Goal: Task Accomplishment & Management: Manage account settings

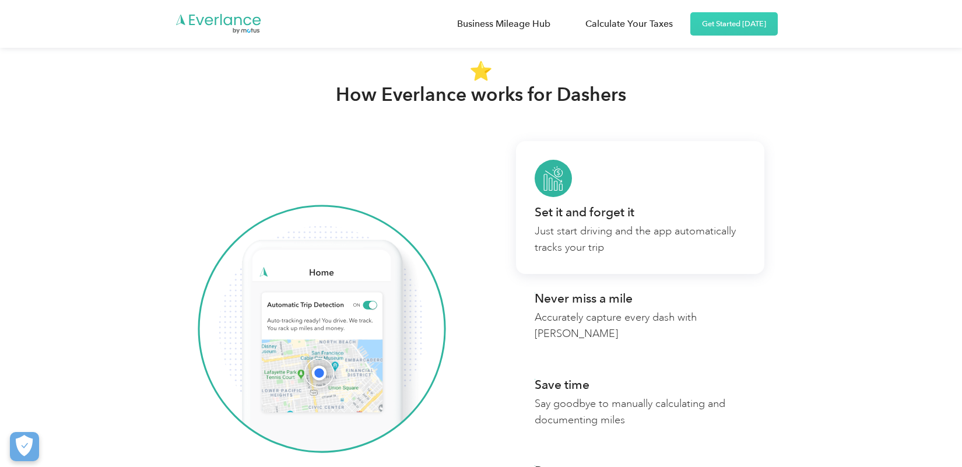
scroll to position [871, 0]
click at [579, 206] on div "Set it and forget it" at bounding box center [584, 212] width 100 height 12
click at [552, 168] on link "Set it and forget it Just start driving and the app automatically tracks your t…" at bounding box center [640, 206] width 248 height 133
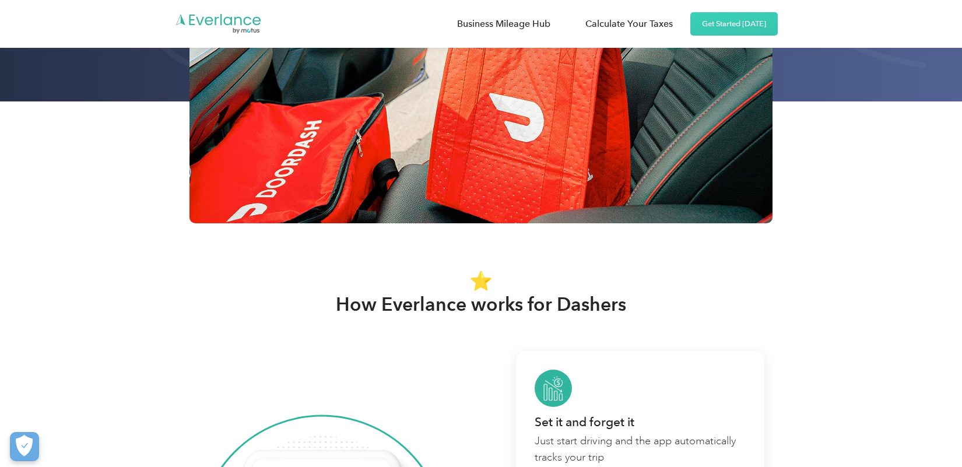
scroll to position [655, 0]
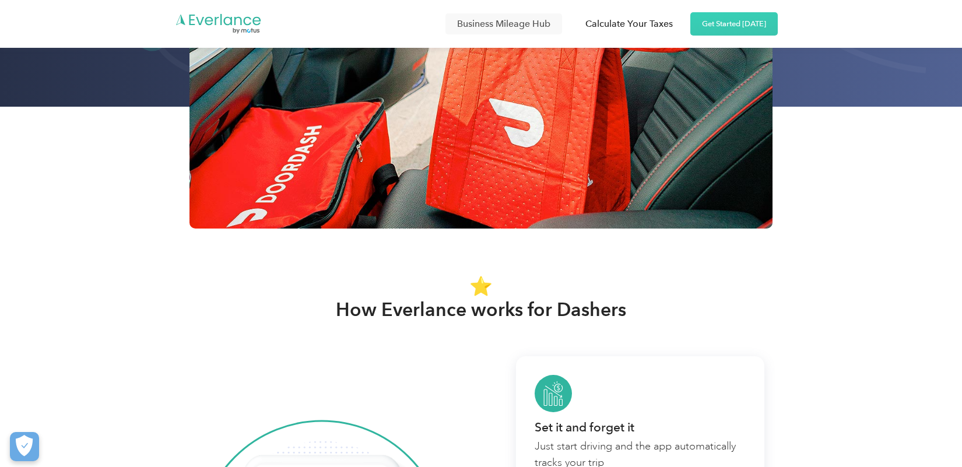
click at [499, 26] on link "Business Mileage Hub" at bounding box center [503, 23] width 117 height 21
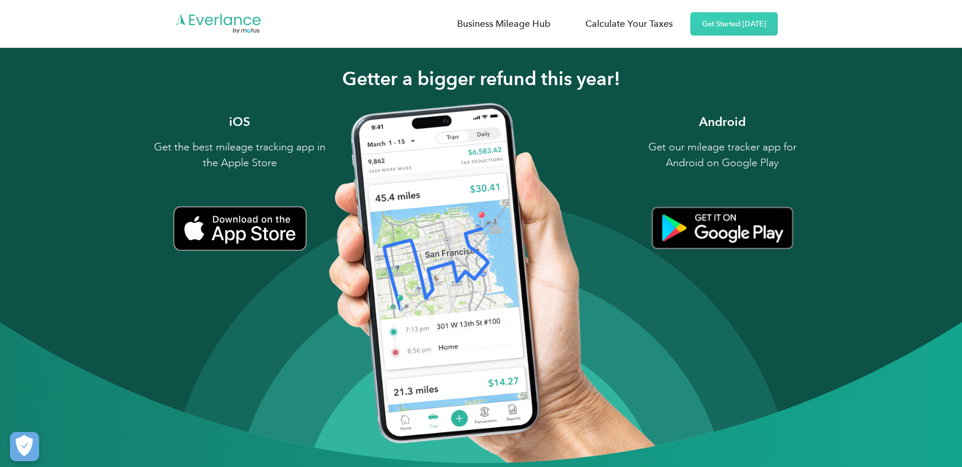
scroll to position [1420, 0]
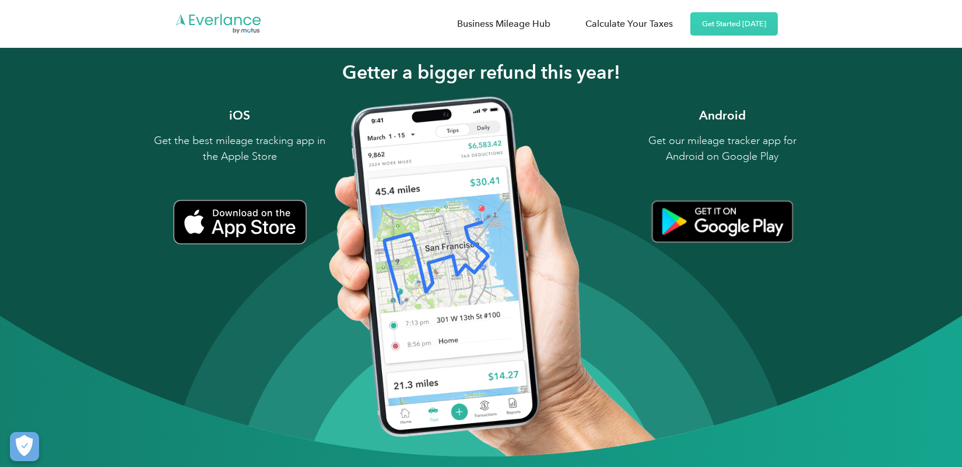
click at [453, 398] on img at bounding box center [481, 223] width 962 height 467
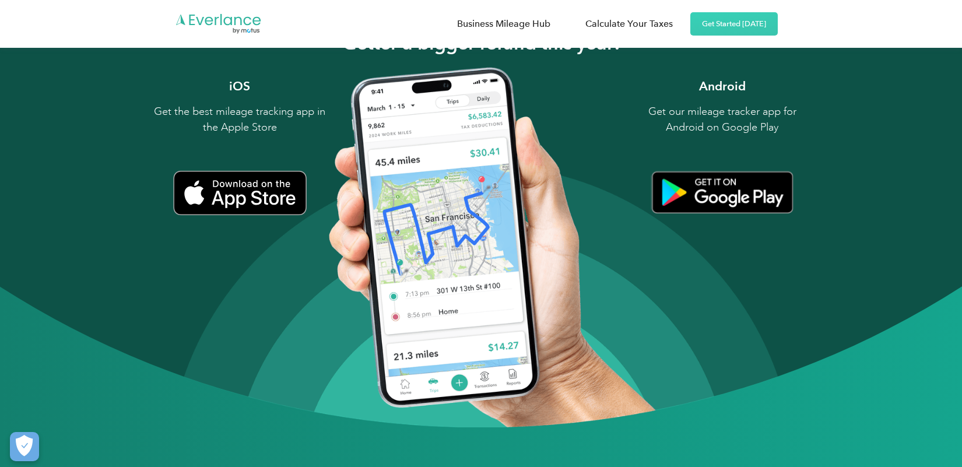
scroll to position [1451, 0]
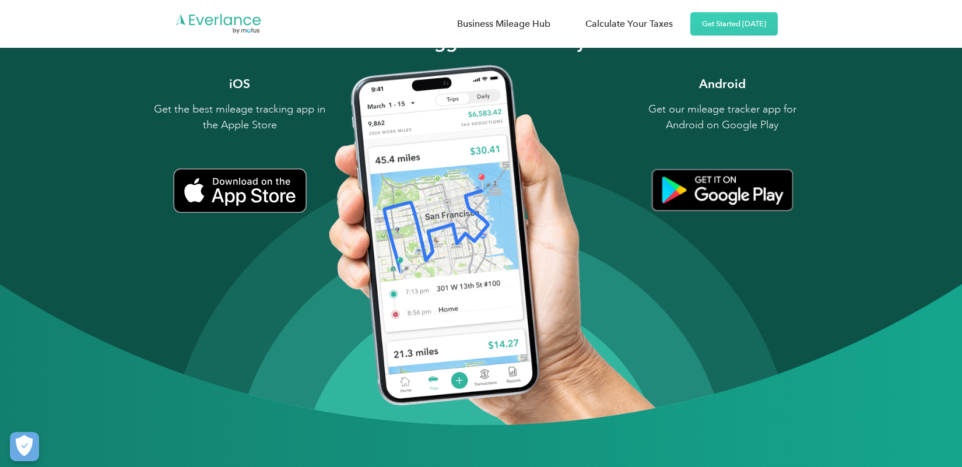
click at [412, 90] on div at bounding box center [480, 134] width 289 height 117
click at [453, 86] on div at bounding box center [480, 134] width 289 height 117
click at [491, 83] on div at bounding box center [480, 134] width 289 height 117
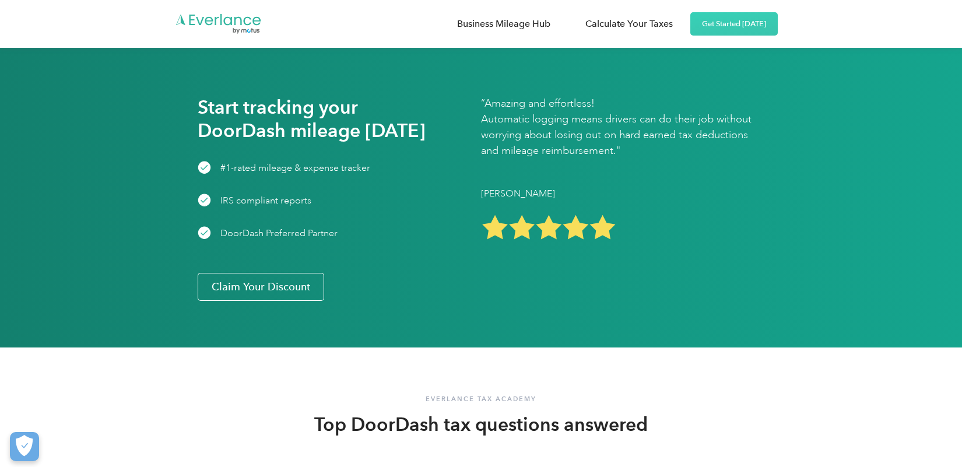
scroll to position [1833, 0]
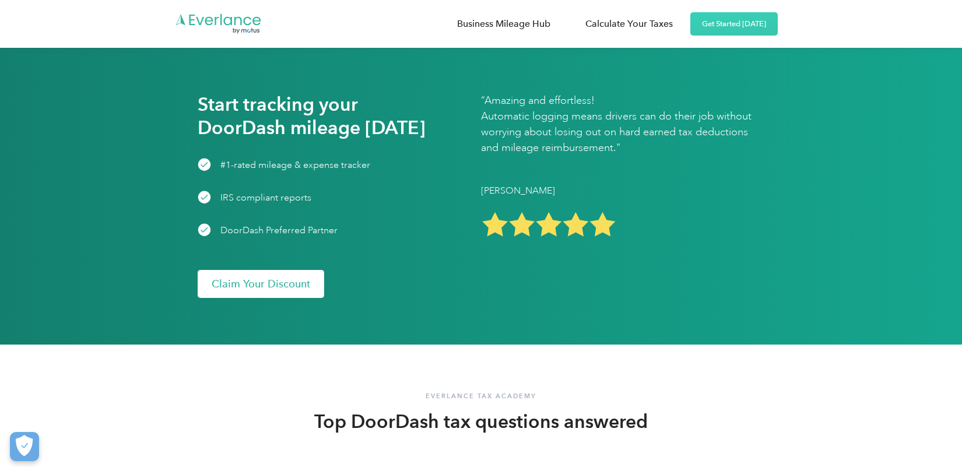
click at [268, 272] on link "Claim Your Discount" at bounding box center [261, 284] width 126 height 28
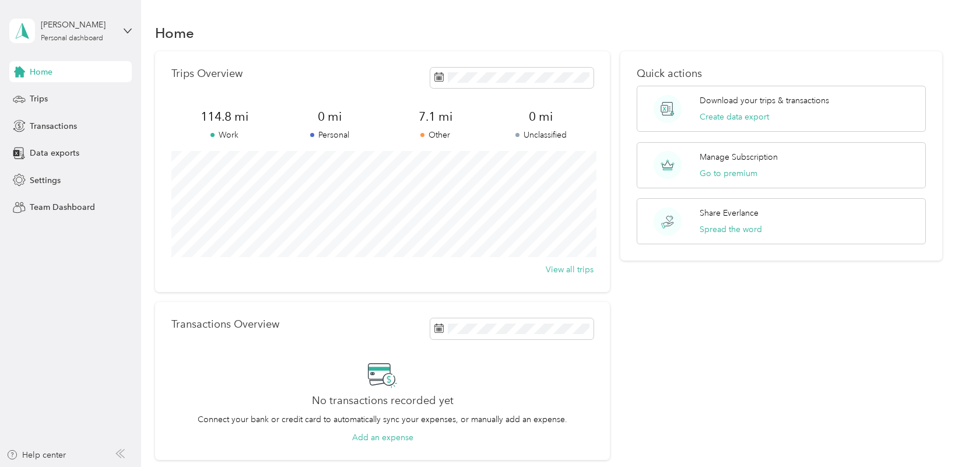
click at [427, 132] on p "Other" at bounding box center [434, 135] width 105 height 12
click at [862, 329] on div "Quick actions Download your trips & transactions Create data export Manage Subs…" at bounding box center [781, 255] width 322 height 409
click at [37, 101] on span "Trips" at bounding box center [39, 99] width 18 height 12
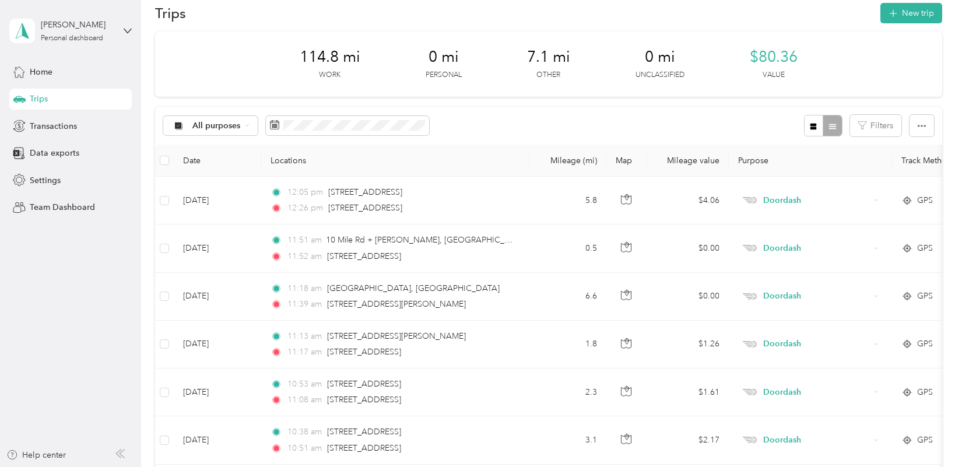
scroll to position [20, 0]
click at [908, 14] on button "New trip" at bounding box center [911, 12] width 62 height 20
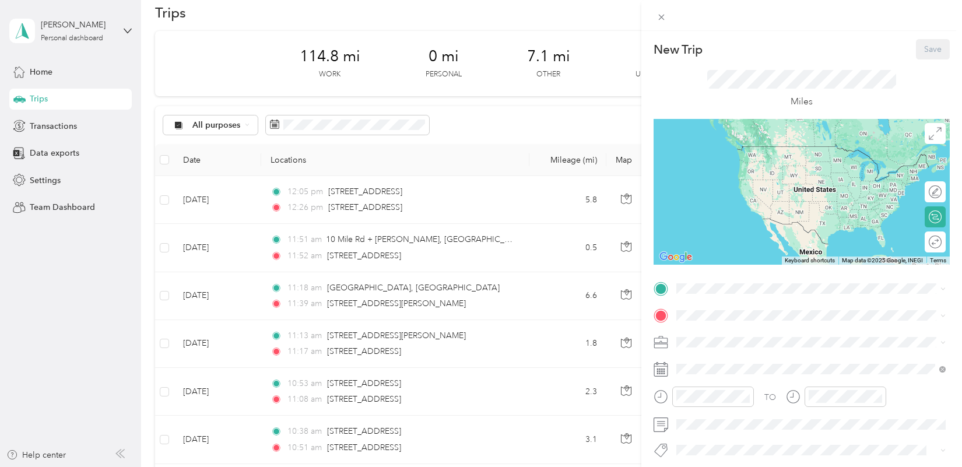
click at [211, 125] on div "New Trip Save This trip cannot be edited because it is either under review, app…" at bounding box center [481, 233] width 962 height 467
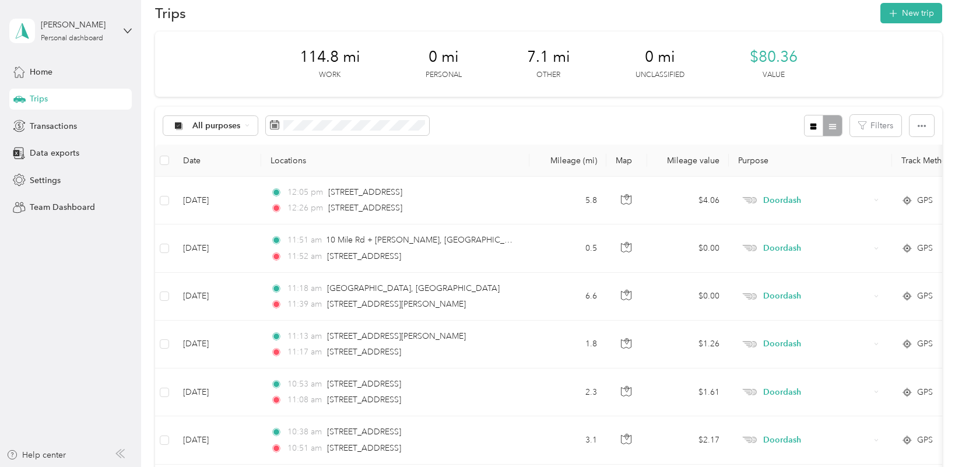
scroll to position [0, 0]
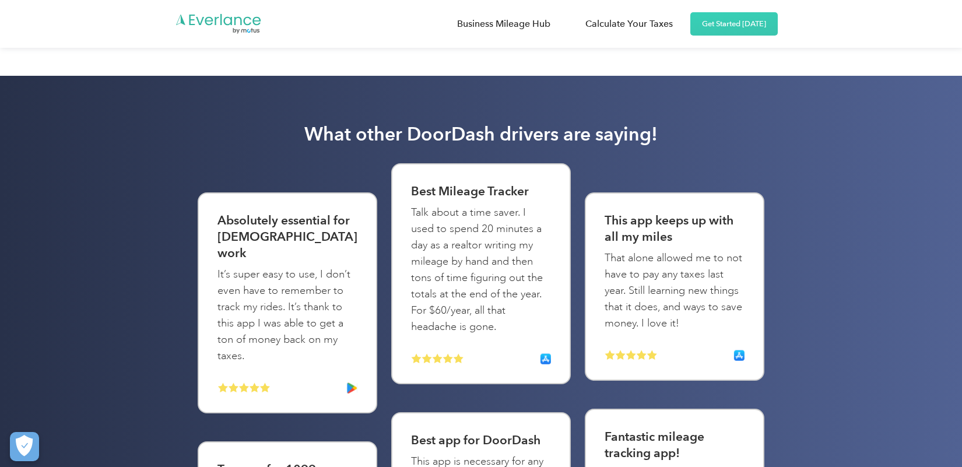
scroll to position [2993, 0]
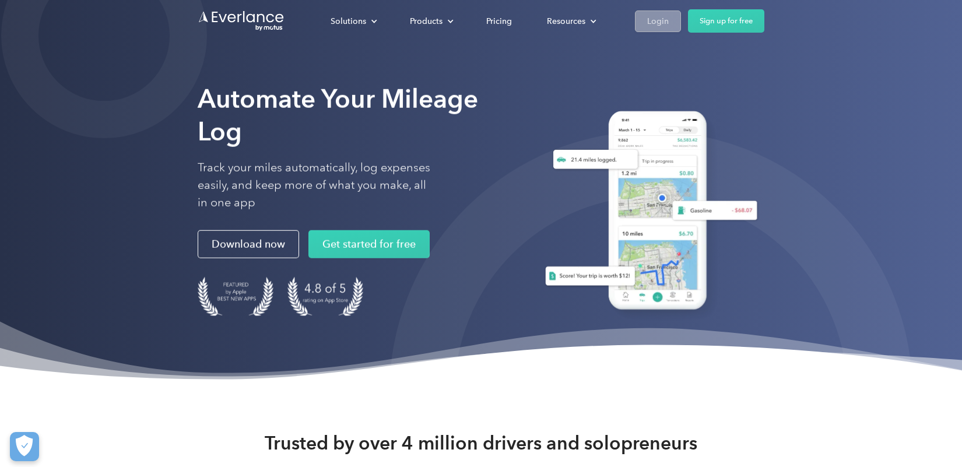
click at [670, 23] on link "Login" at bounding box center [658, 21] width 46 height 22
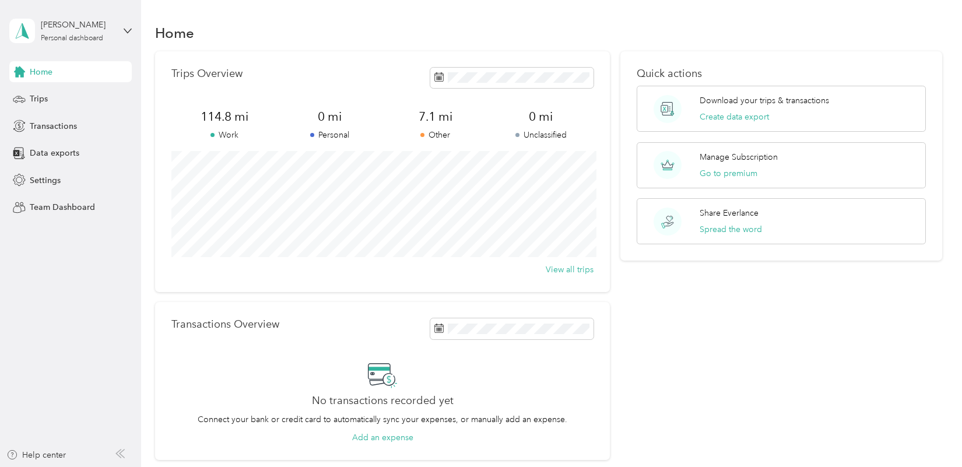
click at [821, 385] on div "Quick actions Download your trips & transactions Create data export Manage Subs…" at bounding box center [781, 255] width 322 height 409
click at [40, 99] on span "Trips" at bounding box center [39, 99] width 18 height 12
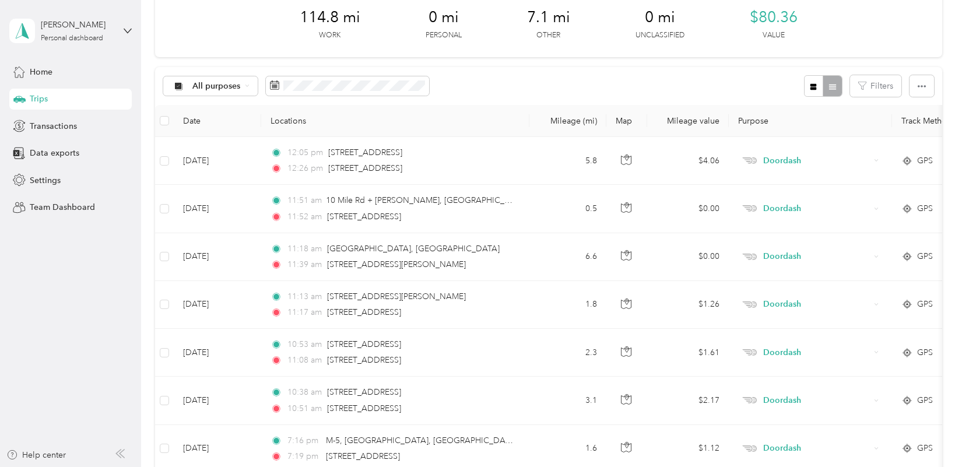
scroll to position [52, 0]
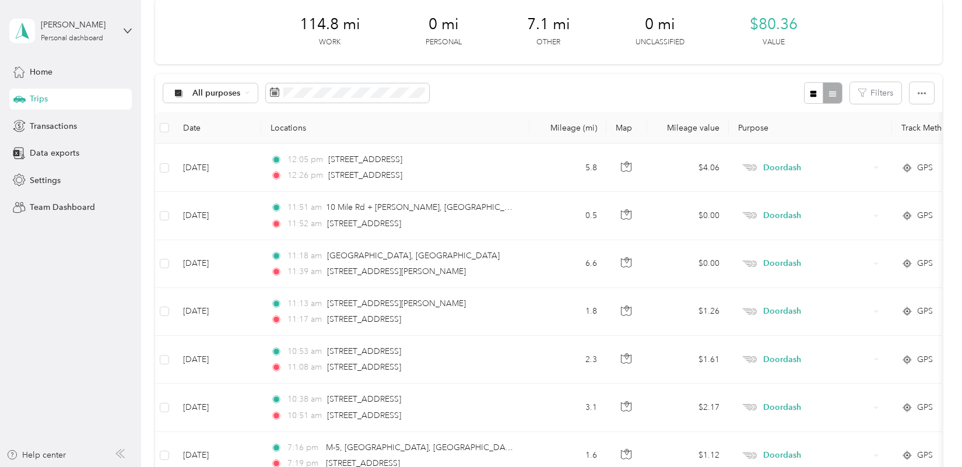
click at [840, 96] on div at bounding box center [823, 93] width 38 height 22
click at [816, 92] on icon "button" at bounding box center [813, 93] width 6 height 6
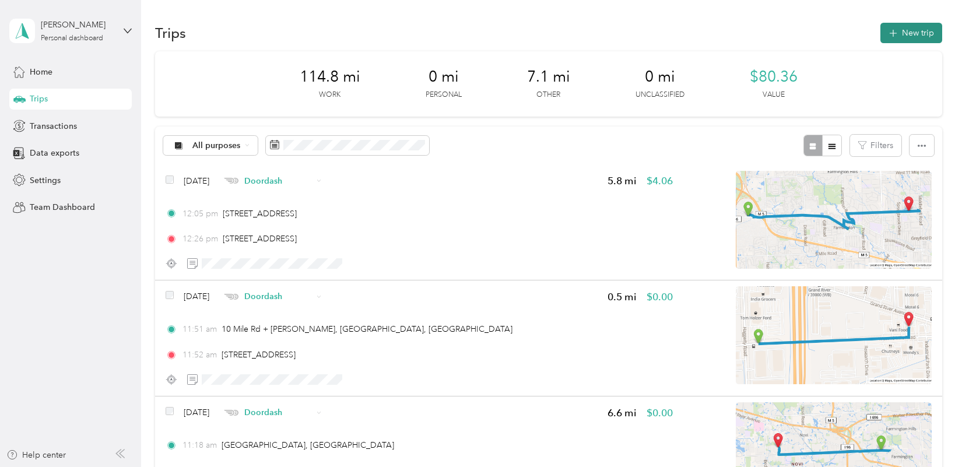
click at [907, 33] on button "New trip" at bounding box center [911, 33] width 62 height 20
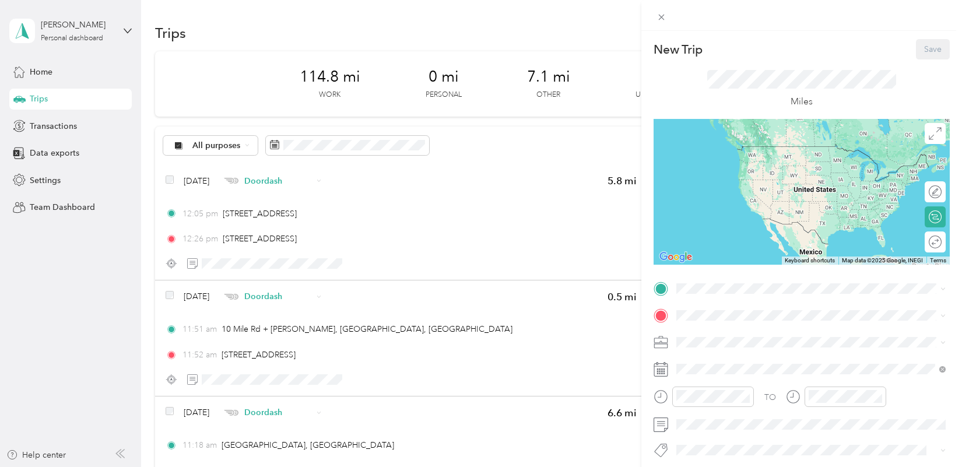
click at [932, 52] on div "Save" at bounding box center [933, 49] width 34 height 20
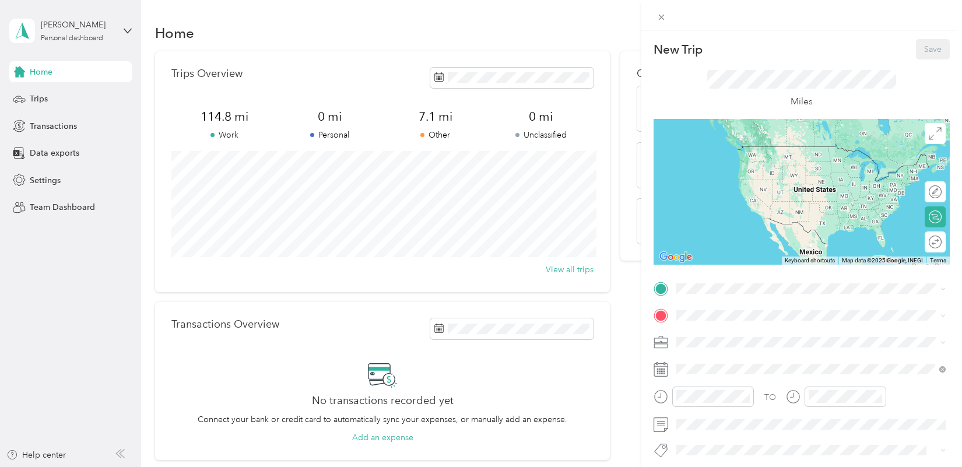
click at [40, 100] on div "New Trip Save This trip cannot be edited because it is either under review, app…" at bounding box center [481, 233] width 962 height 467
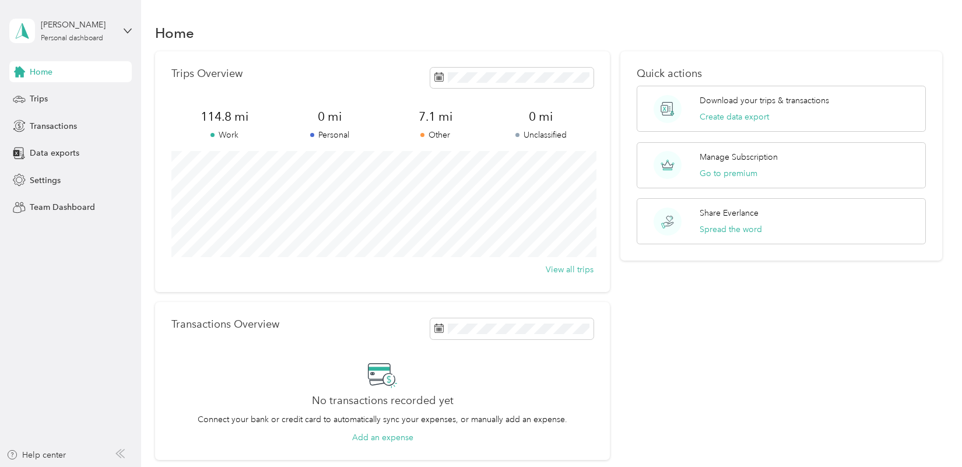
click at [40, 100] on span "Trips" at bounding box center [39, 99] width 18 height 12
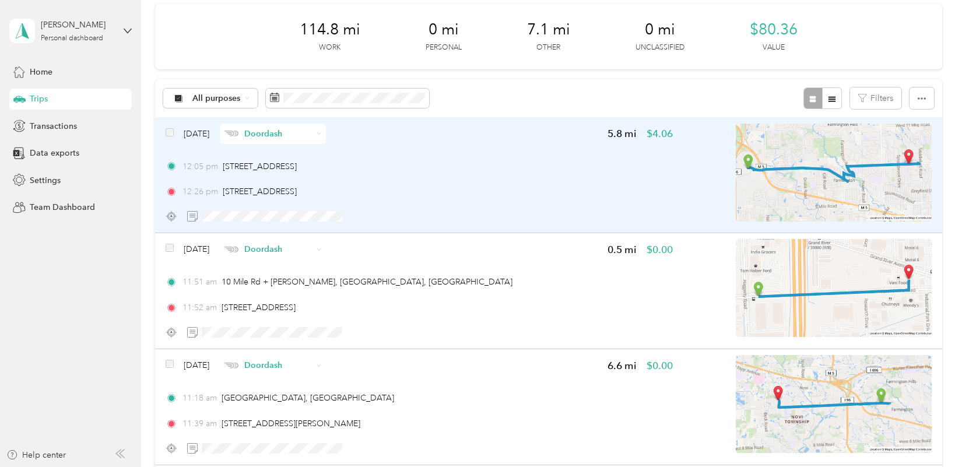
scroll to position [51, 0]
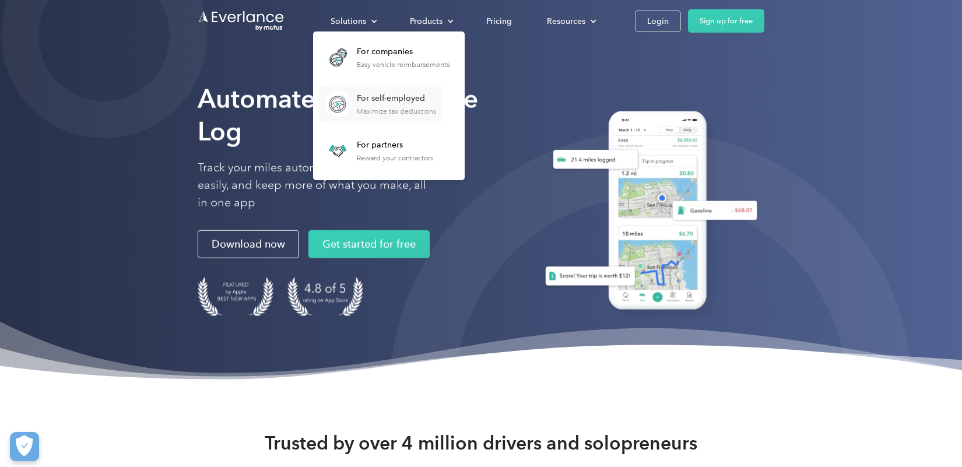
click at [367, 102] on div "For self-employed" at bounding box center [396, 99] width 79 height 12
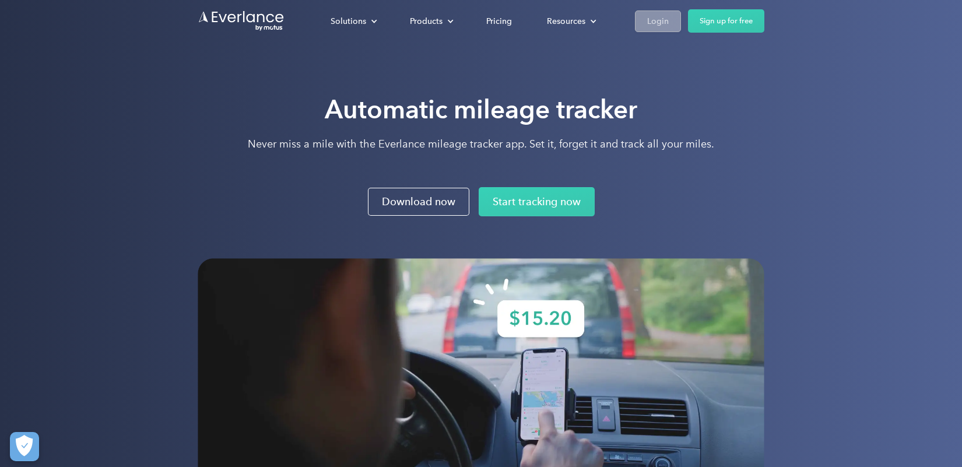
click at [659, 22] on div "Login" at bounding box center [658, 21] width 22 height 15
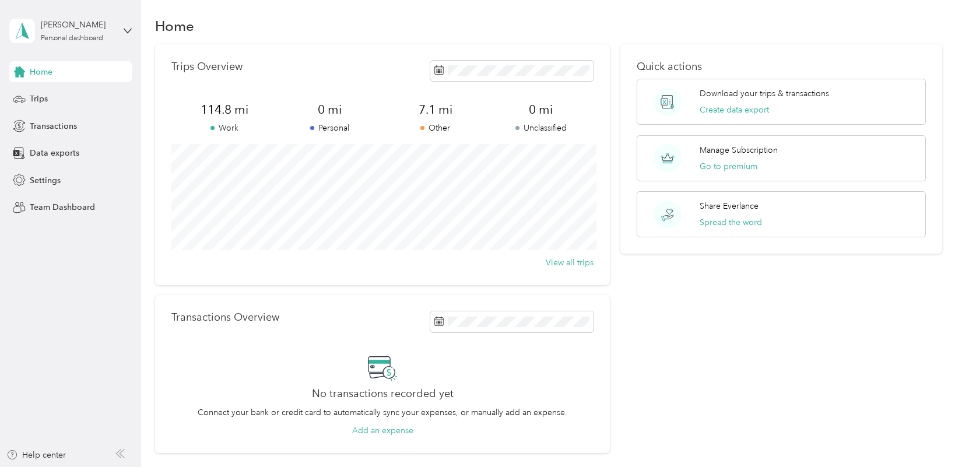
scroll to position [3, 0]
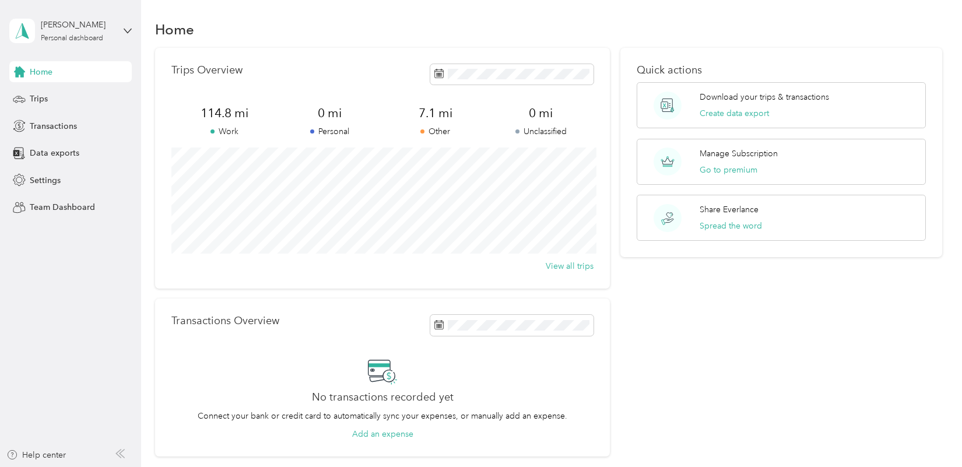
click at [228, 135] on p "Work" at bounding box center [223, 131] width 105 height 12
click at [58, 152] on span "Data exports" at bounding box center [55, 153] width 50 height 12
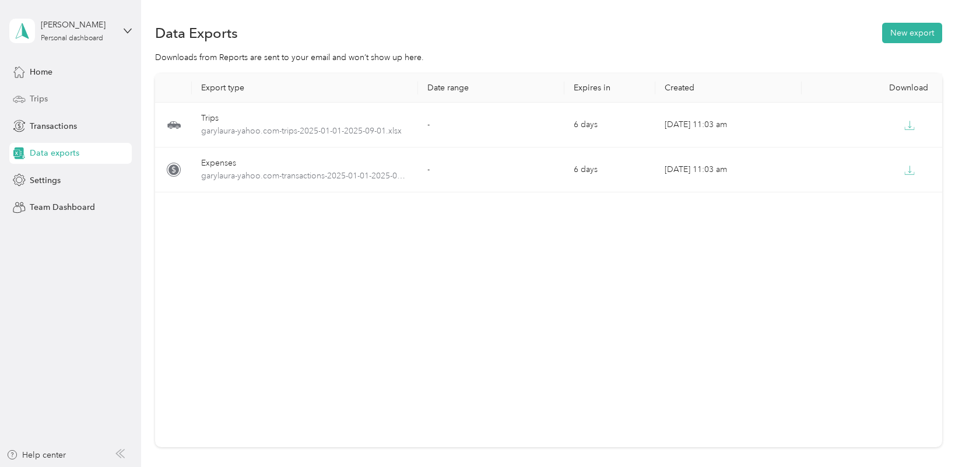
click at [40, 97] on span "Trips" at bounding box center [39, 99] width 18 height 12
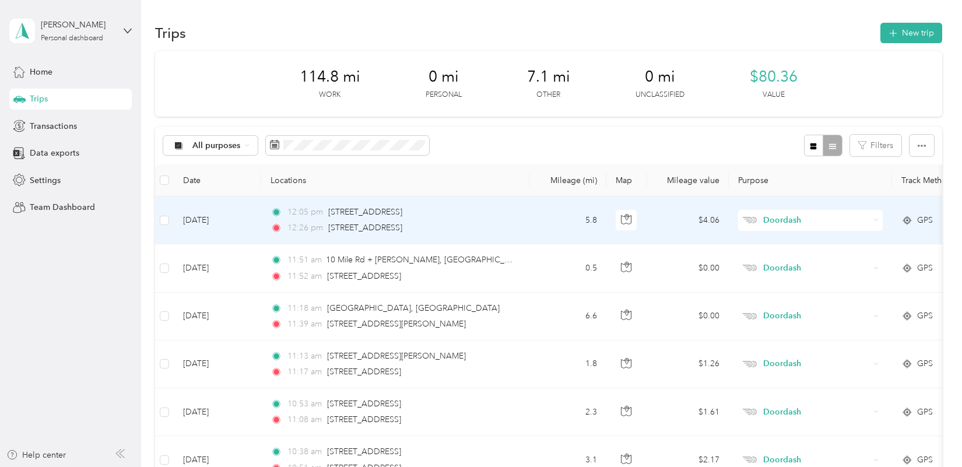
click at [772, 219] on span "Doordash" at bounding box center [816, 220] width 107 height 13
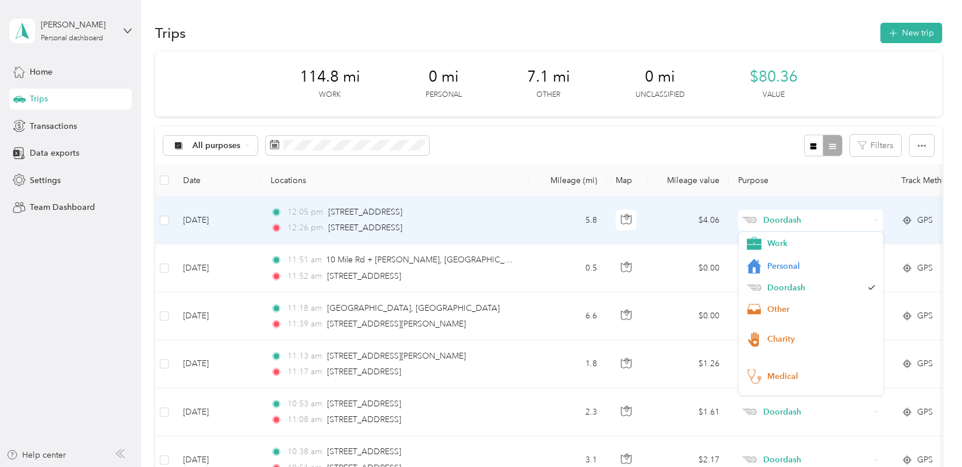
click at [772, 219] on span "Doordash" at bounding box center [816, 220] width 107 height 13
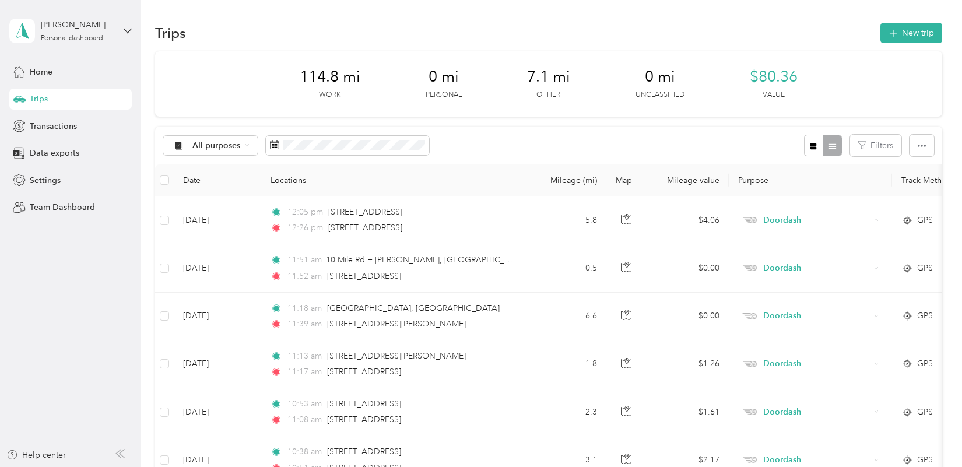
click at [753, 181] on th "Purpose" at bounding box center [809, 180] width 163 height 32
click at [695, 180] on th "Mileage value" at bounding box center [688, 180] width 82 height 32
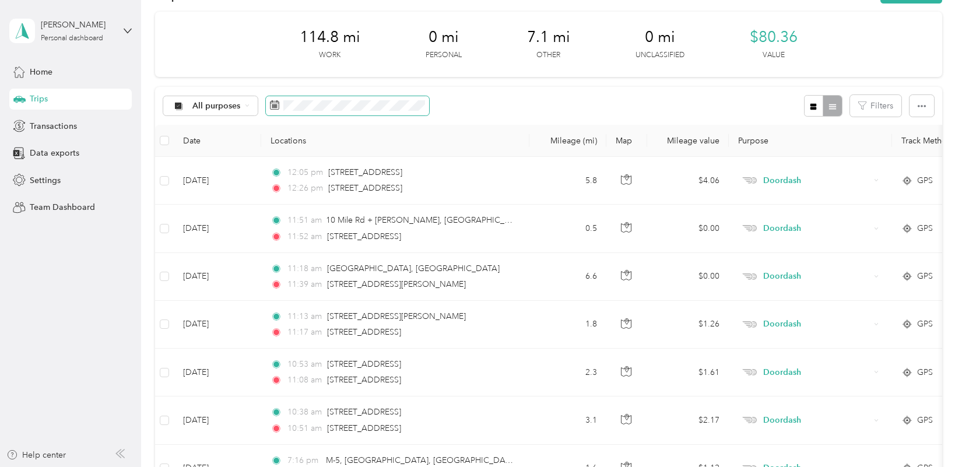
scroll to position [38, 0]
click at [125, 32] on icon at bounding box center [128, 31] width 8 height 8
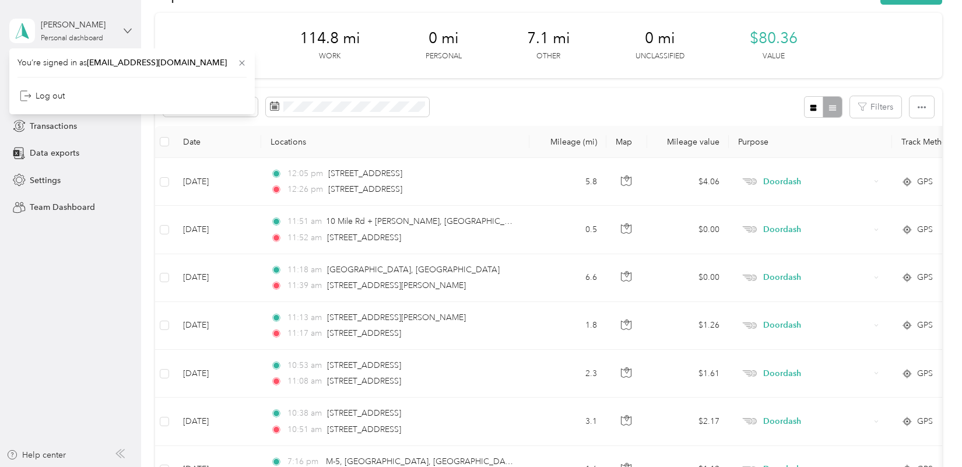
click at [125, 32] on icon at bounding box center [128, 31] width 8 height 8
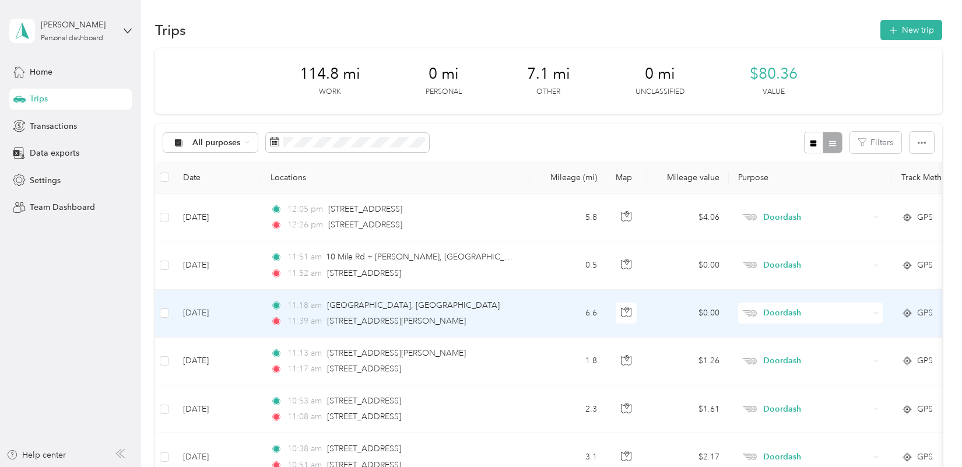
scroll to position [0, 0]
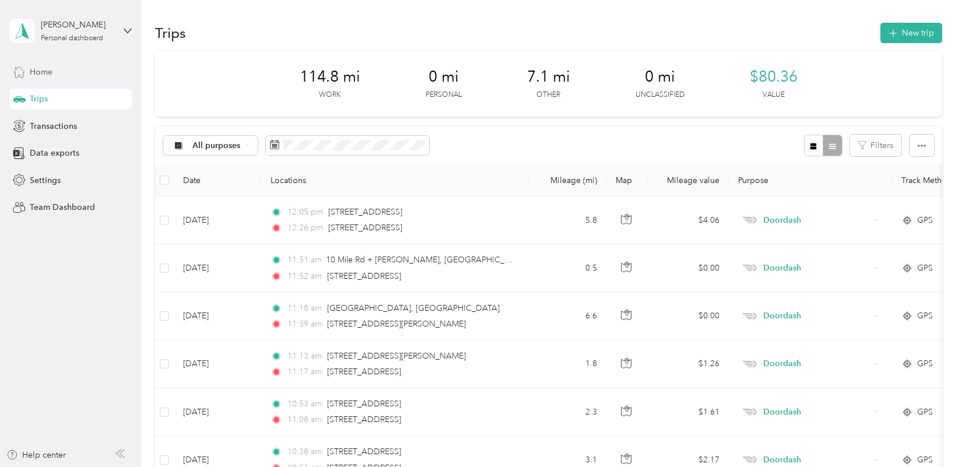
click at [43, 70] on span "Home" at bounding box center [41, 72] width 23 height 12
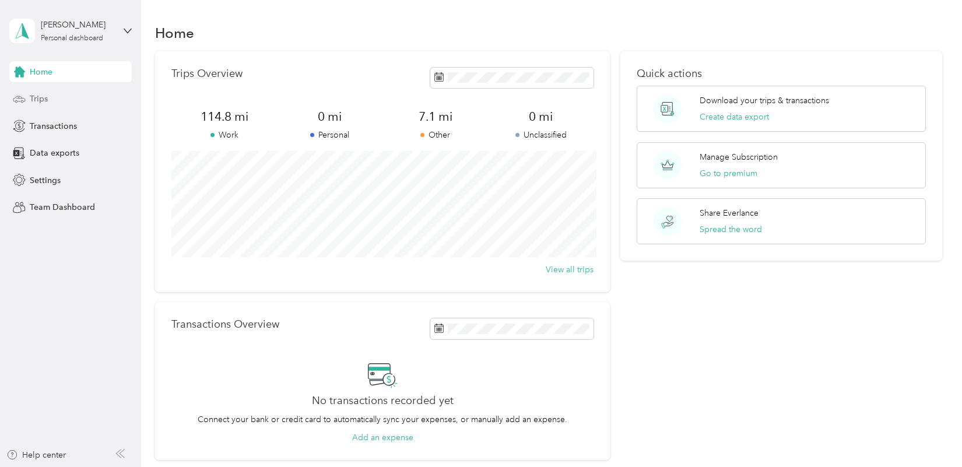
click at [44, 101] on span "Trips" at bounding box center [39, 99] width 18 height 12
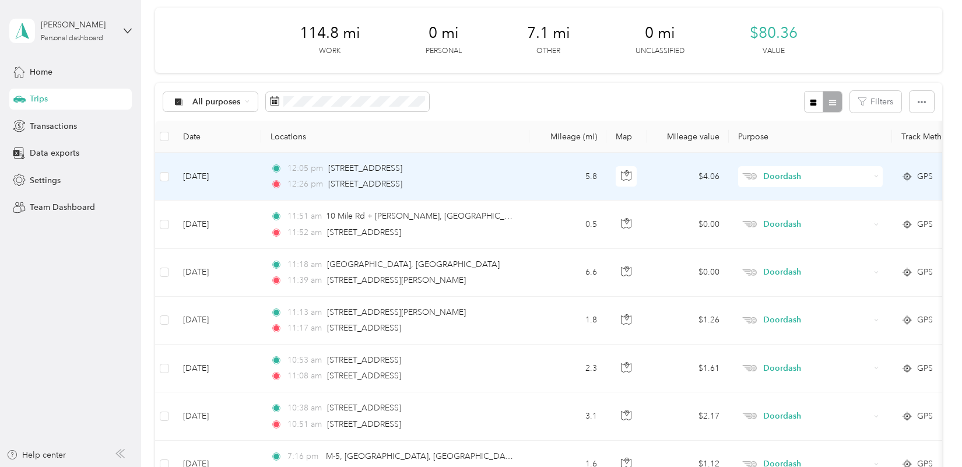
scroll to position [44, 0]
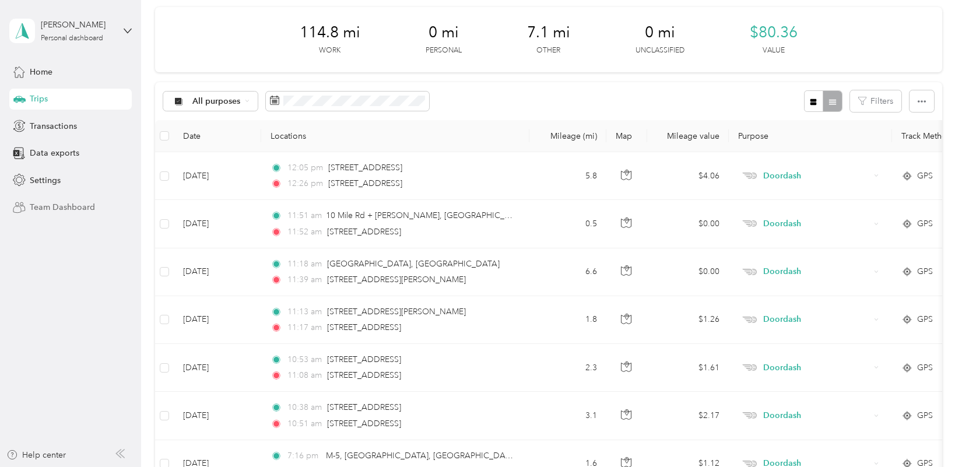
click at [62, 206] on span "Team Dashboard" at bounding box center [62, 207] width 65 height 12
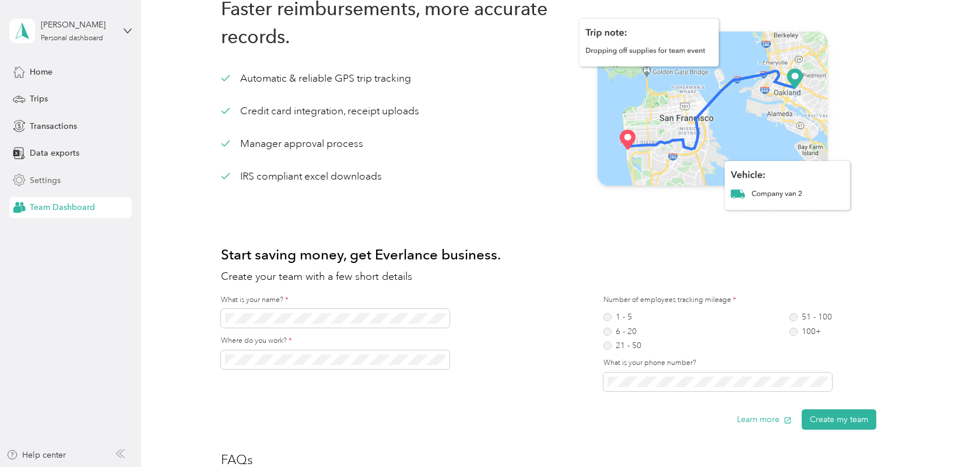
click at [50, 177] on span "Settings" at bounding box center [45, 180] width 31 height 12
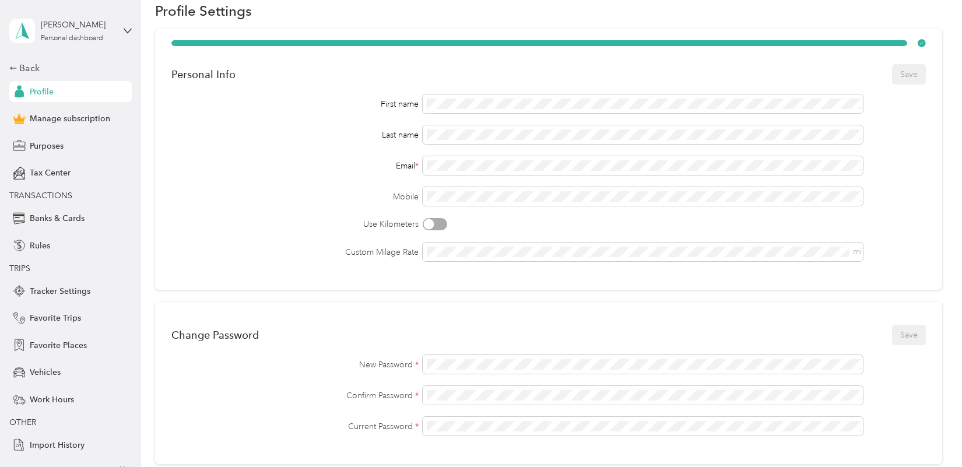
scroll to position [146, 0]
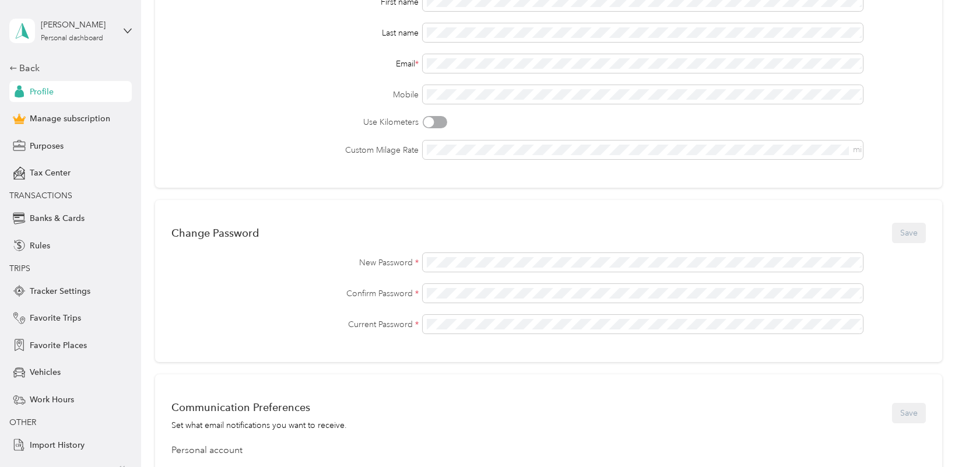
click at [916, 234] on div "Change Password Save" at bounding box center [548, 232] width 754 height 24
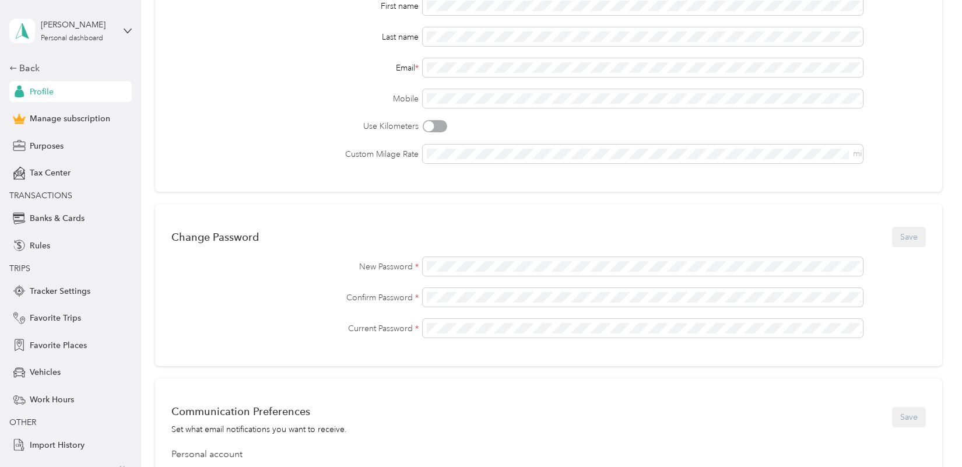
scroll to position [143, 0]
click at [48, 145] on span "Purposes" at bounding box center [47, 146] width 34 height 12
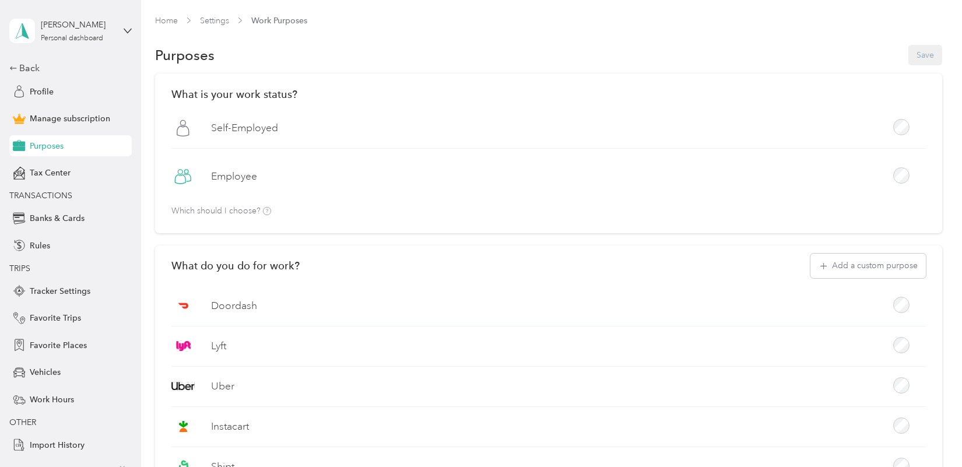
drag, startPoint x: 207, startPoint y: 132, endPoint x: 434, endPoint y: 144, distance: 227.0
click at [434, 144] on div "Self-Employed" at bounding box center [548, 133] width 754 height 32
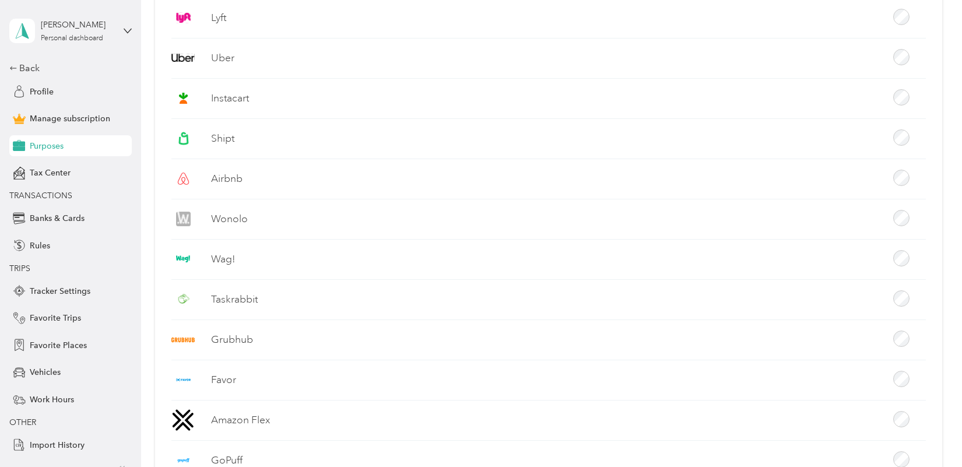
scroll to position [330, 0]
click at [53, 398] on span "Work Hours" at bounding box center [52, 399] width 44 height 12
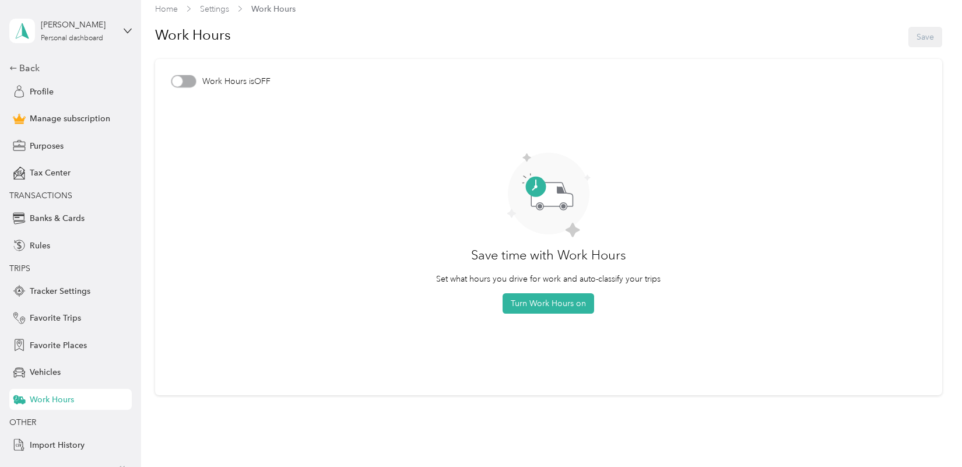
scroll to position [12, 0]
click at [62, 291] on span "Tracker Settings" at bounding box center [60, 291] width 61 height 12
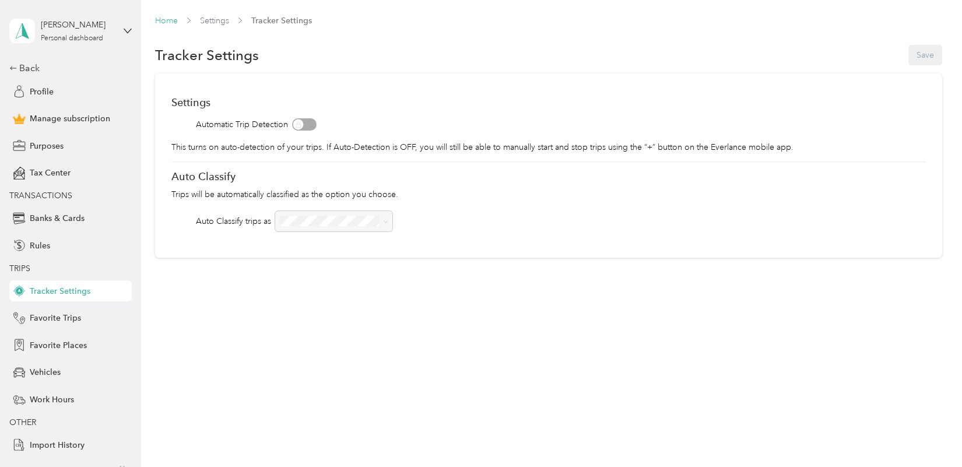
click at [172, 21] on link "Home" at bounding box center [166, 21] width 23 height 10
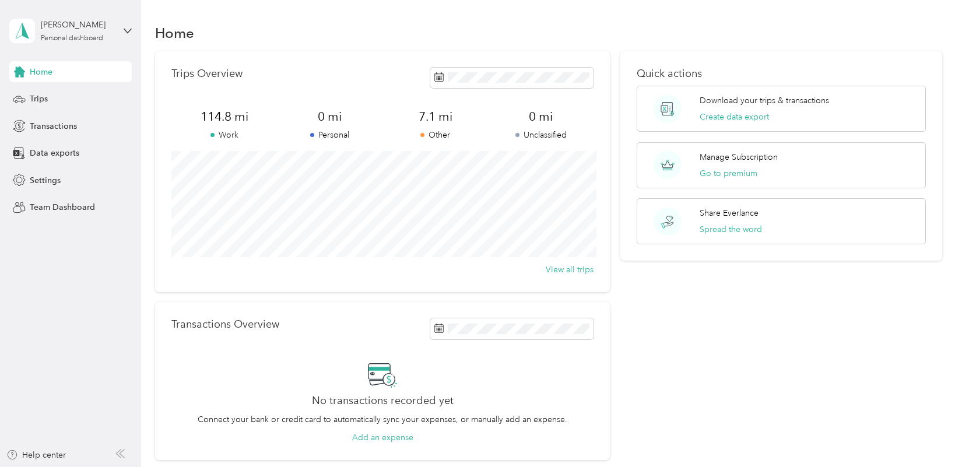
click at [47, 66] on span "Home" at bounding box center [41, 72] width 23 height 12
click at [41, 71] on span "Home" at bounding box center [41, 72] width 23 height 12
